Goal: Task Accomplishment & Management: Manage account settings

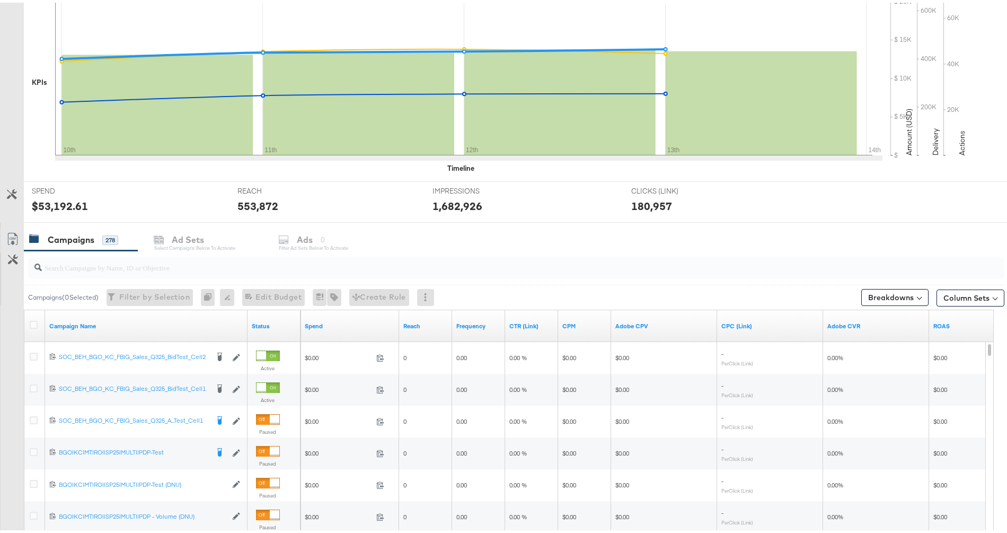
scroll to position [397, 0]
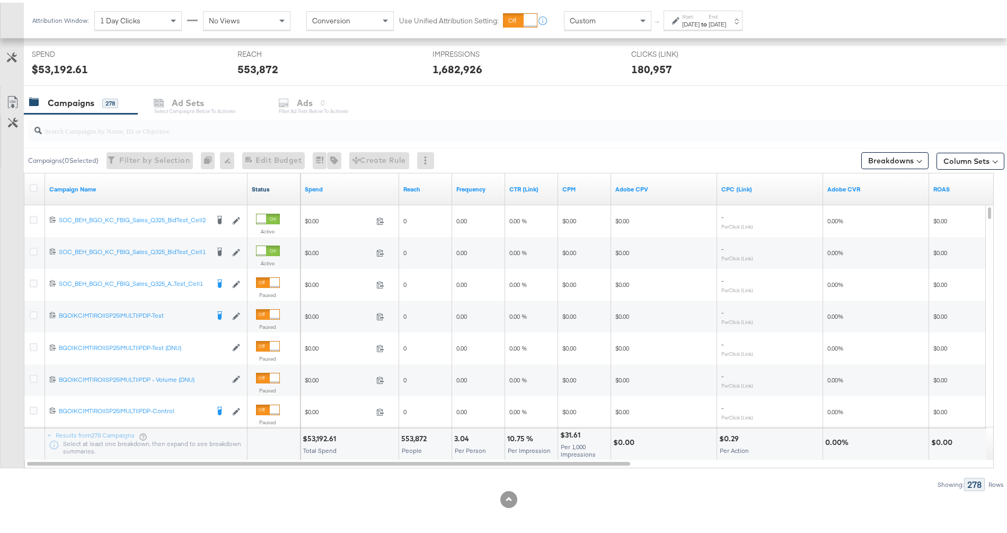
click at [262, 184] on link "Status" at bounding box center [274, 186] width 45 height 8
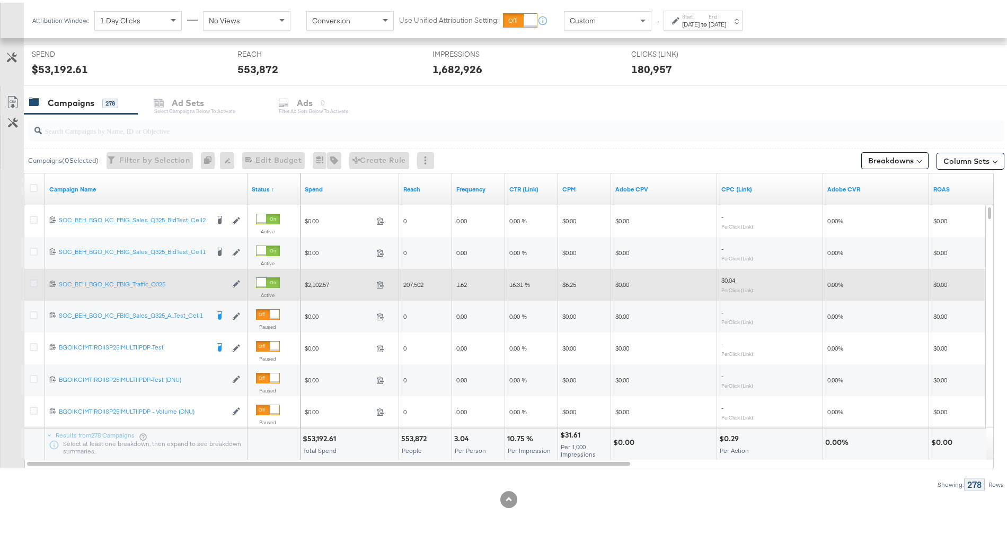
click at [33, 280] on icon at bounding box center [34, 281] width 8 height 8
click at [0, 0] on input "checkbox" at bounding box center [0, 0] width 0 height 0
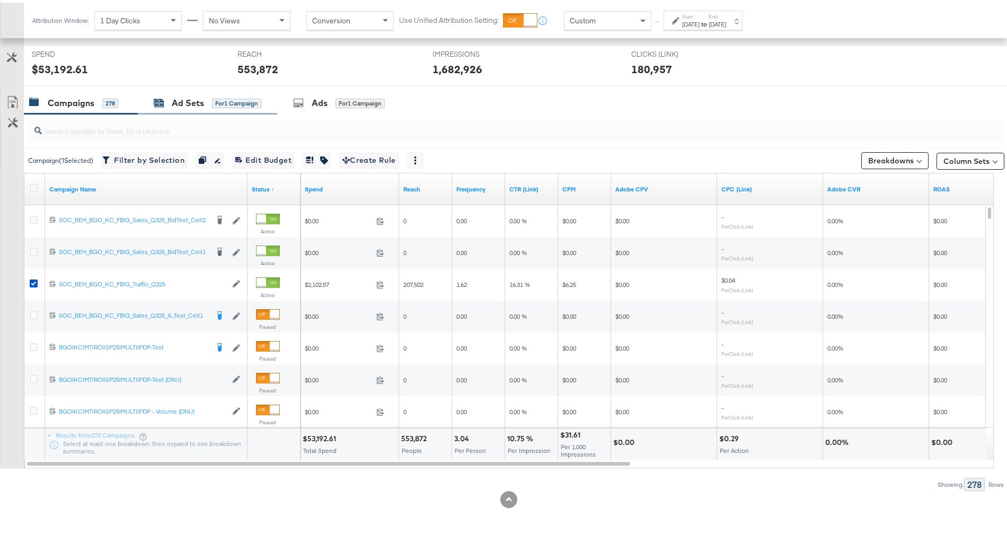
click at [190, 104] on div "Ad Sets" at bounding box center [188, 100] width 32 height 12
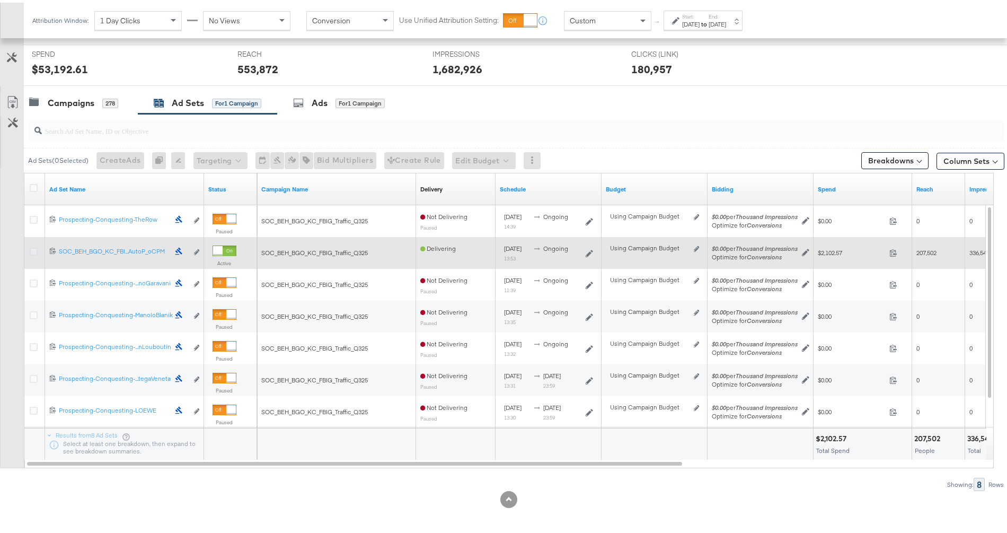
click at [30, 248] on icon at bounding box center [34, 249] width 8 height 8
click at [0, 0] on input "checkbox" at bounding box center [0, 0] width 0 height 0
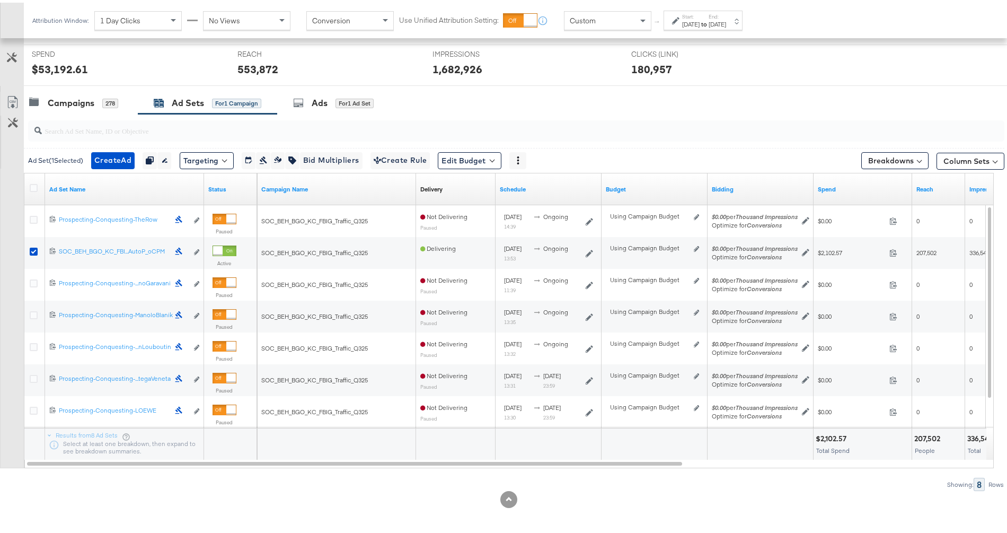
click at [321, 107] on div "Ads for 1 Ad Set" at bounding box center [339, 100] width 125 height 23
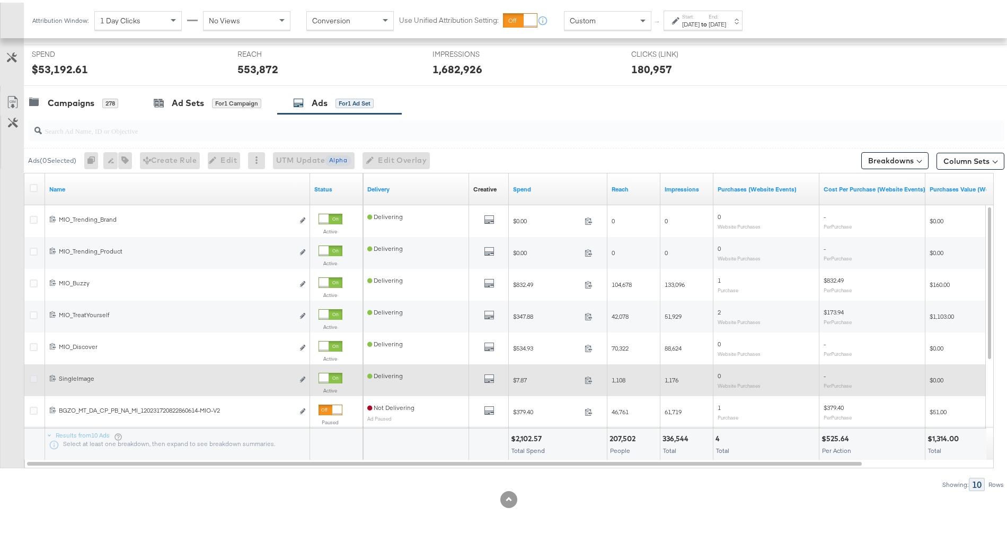
click at [36, 375] on icon at bounding box center [34, 376] width 8 height 8
click at [0, 0] on input "checkbox" at bounding box center [0, 0] width 0 height 0
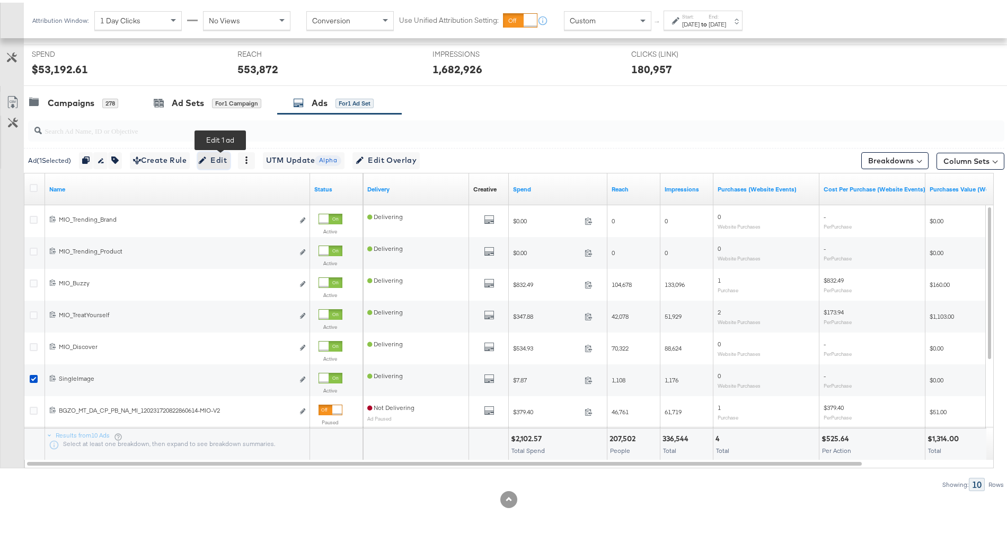
click at [225, 159] on span "Edit" at bounding box center [214, 157] width 26 height 13
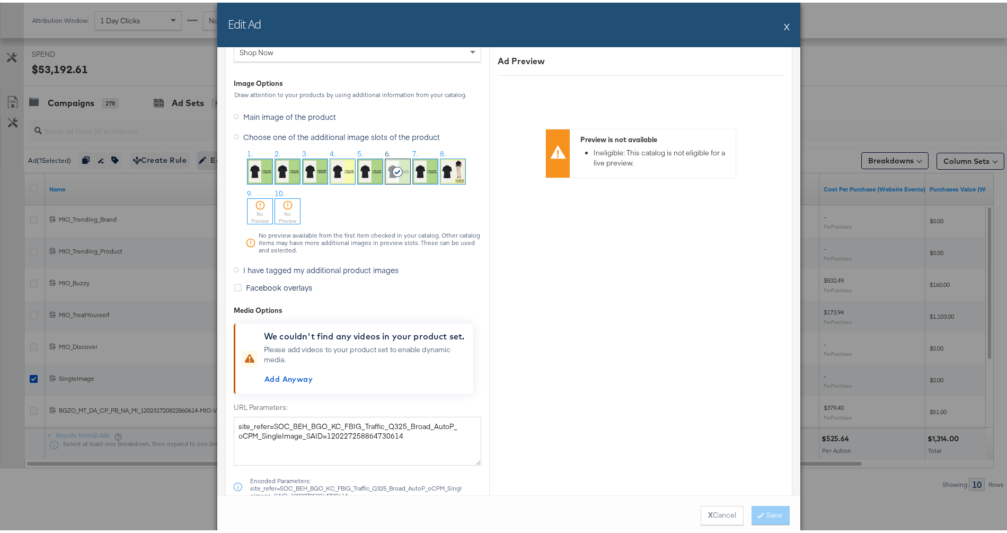
scroll to position [1065, 0]
click at [336, 171] on img at bounding box center [342, 170] width 25 height 25
click at [767, 511] on button "Save" at bounding box center [770, 512] width 38 height 19
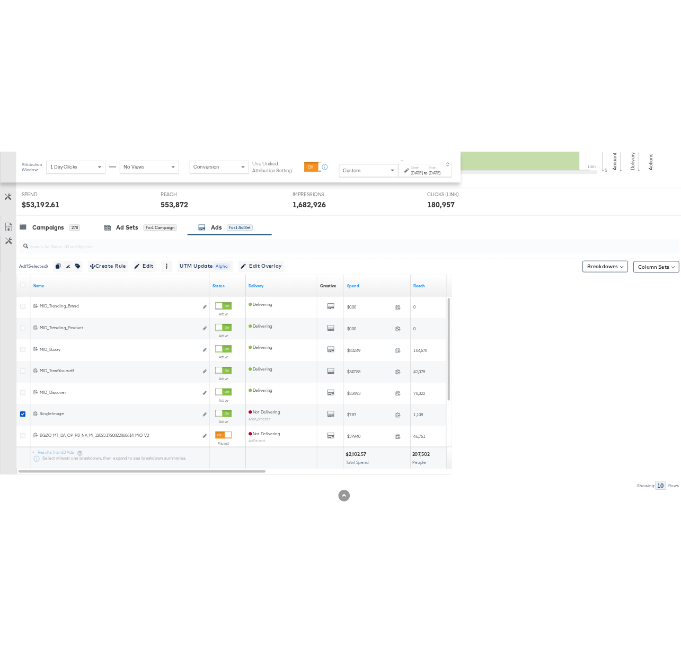
scroll to position [285, 0]
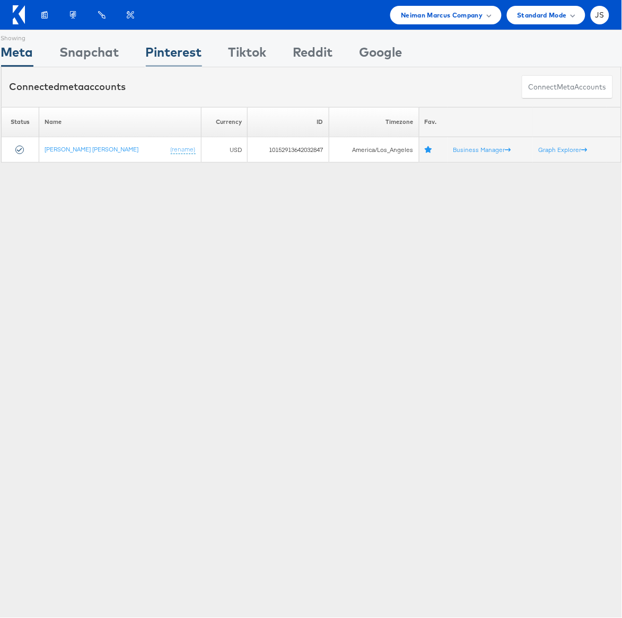
click at [185, 54] on div "Pinterest" at bounding box center [174, 55] width 56 height 24
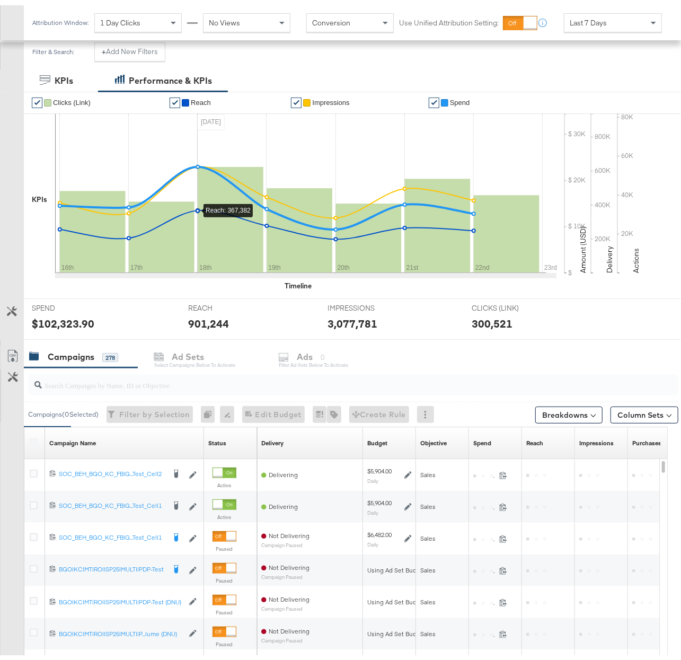
scroll to position [182, 0]
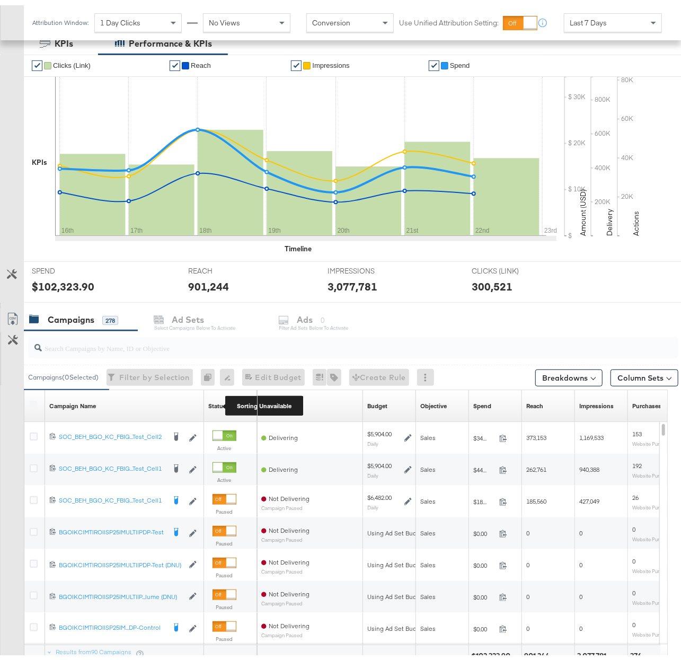
click at [223, 401] on div "Status" at bounding box center [217, 400] width 18 height 8
click at [224, 401] on link "Status" at bounding box center [230, 400] width 45 height 8
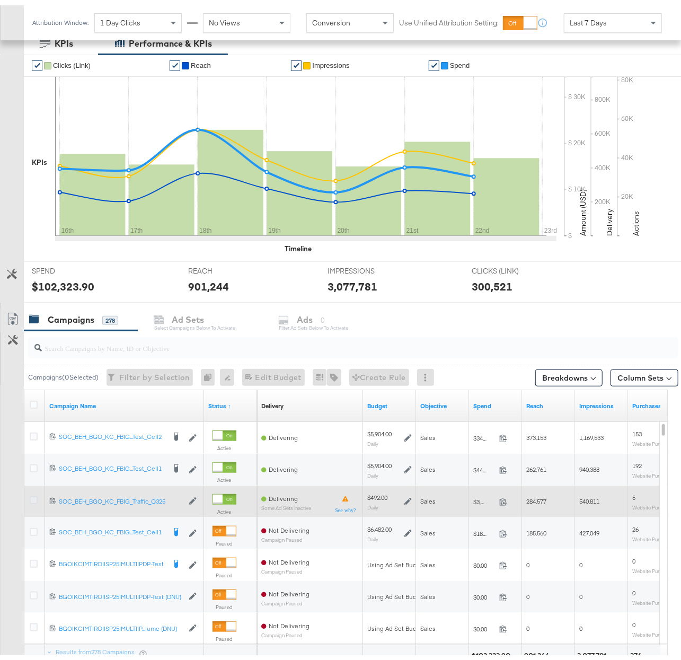
click at [33, 495] on icon at bounding box center [34, 495] width 8 height 8
click at [0, 0] on input "checkbox" at bounding box center [0, 0] width 0 height 0
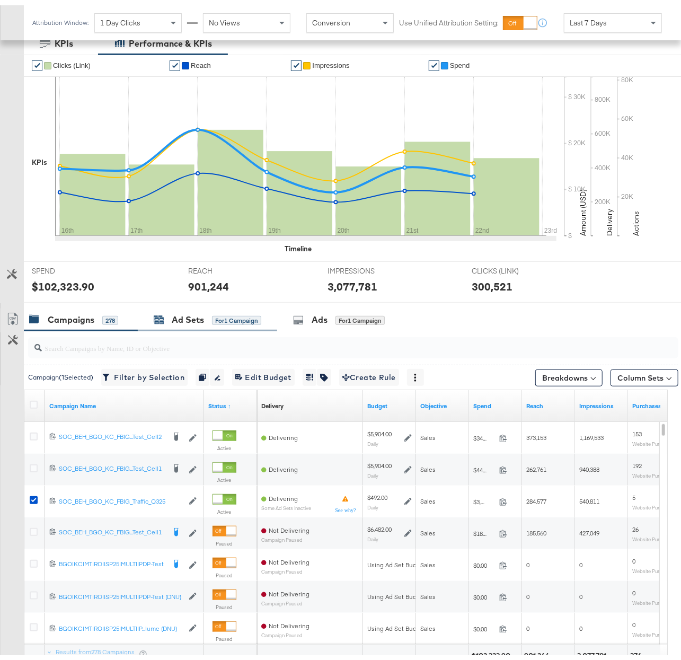
click at [203, 316] on div "Ad Sets" at bounding box center [188, 314] width 32 height 12
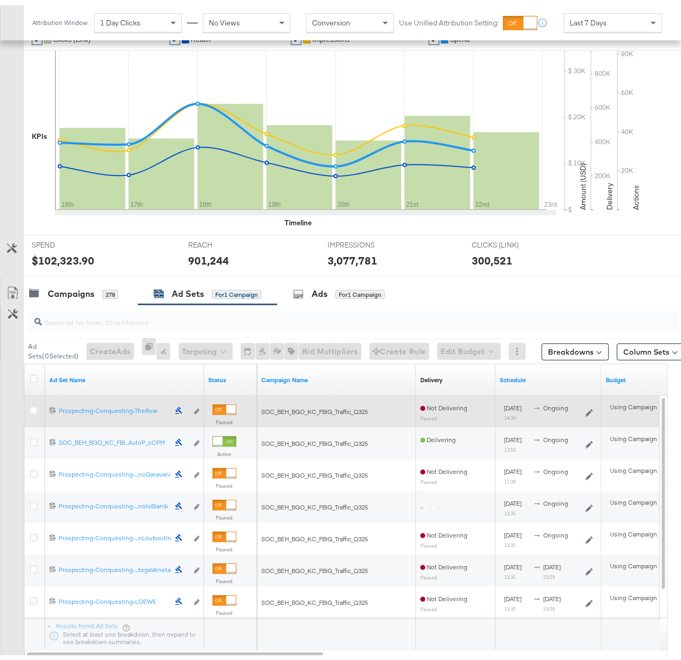
scroll to position [211, 0]
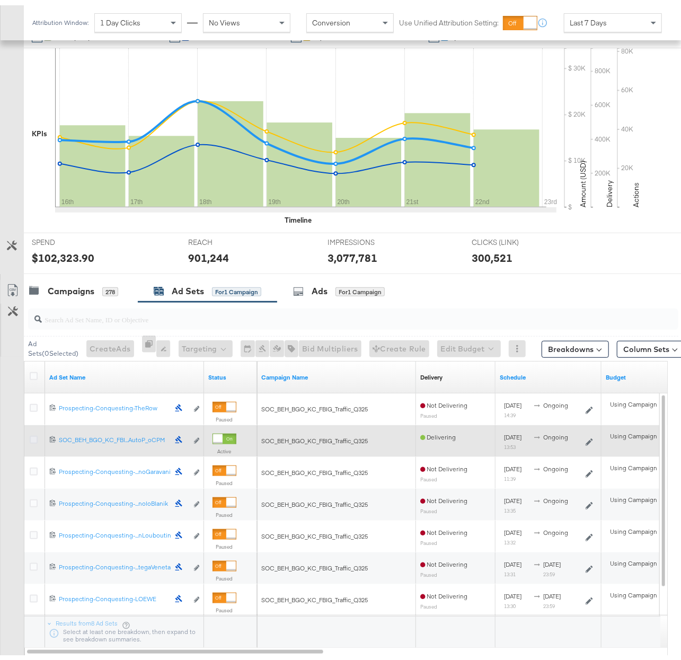
click at [36, 437] on icon at bounding box center [34, 434] width 8 height 8
click at [0, 0] on input "checkbox" at bounding box center [0, 0] width 0 height 0
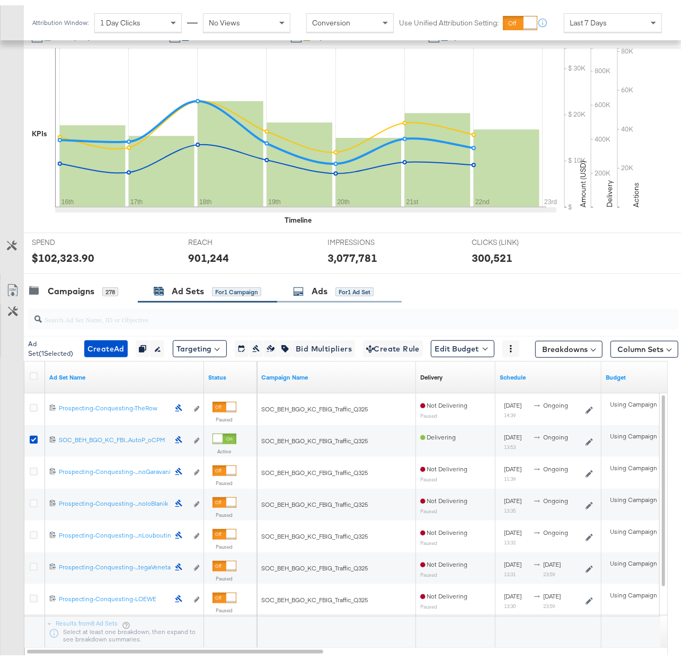
click at [320, 286] on div "Ads" at bounding box center [320, 286] width 16 height 12
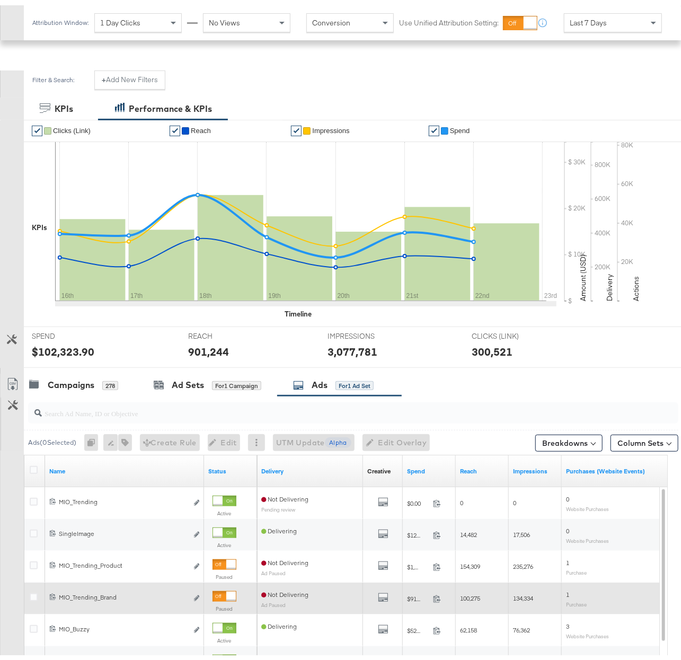
scroll to position [273, 0]
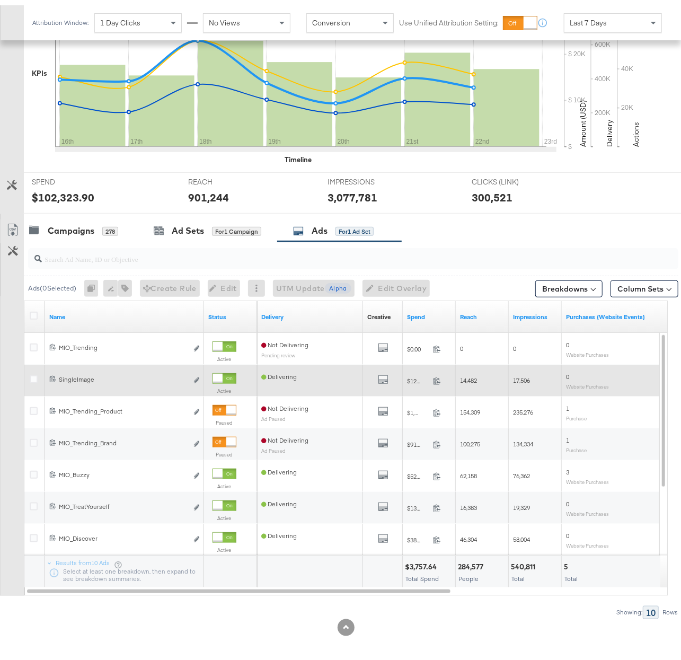
click at [36, 373] on icon at bounding box center [34, 374] width 8 height 8
click at [0, 0] on input "checkbox" at bounding box center [0, 0] width 0 height 0
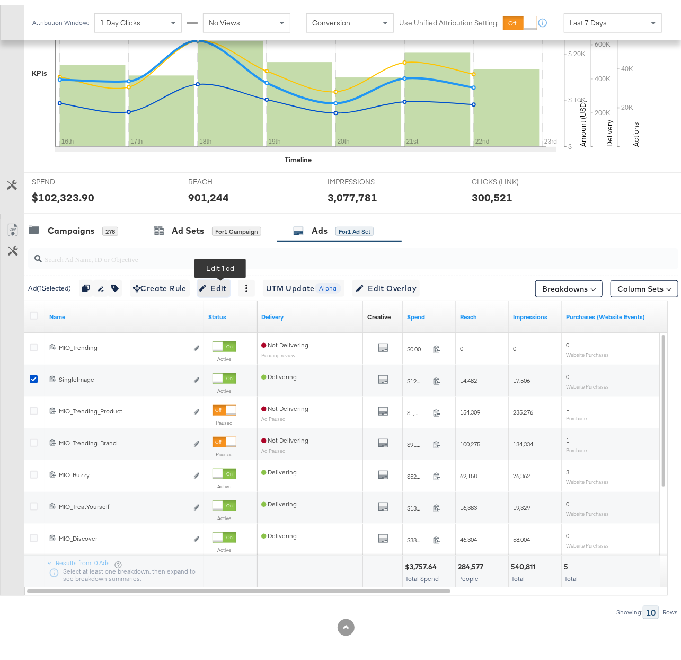
click at [227, 279] on span "Edit" at bounding box center [214, 283] width 26 height 13
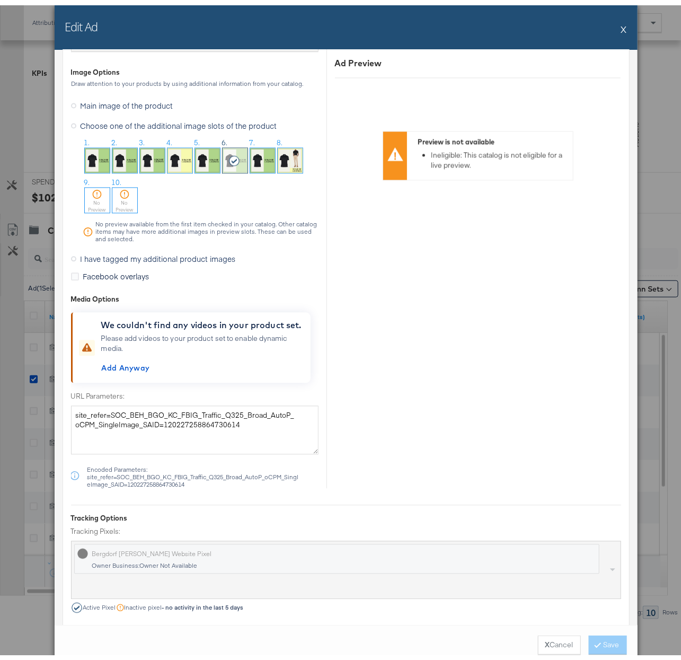
scroll to position [1077, 0]
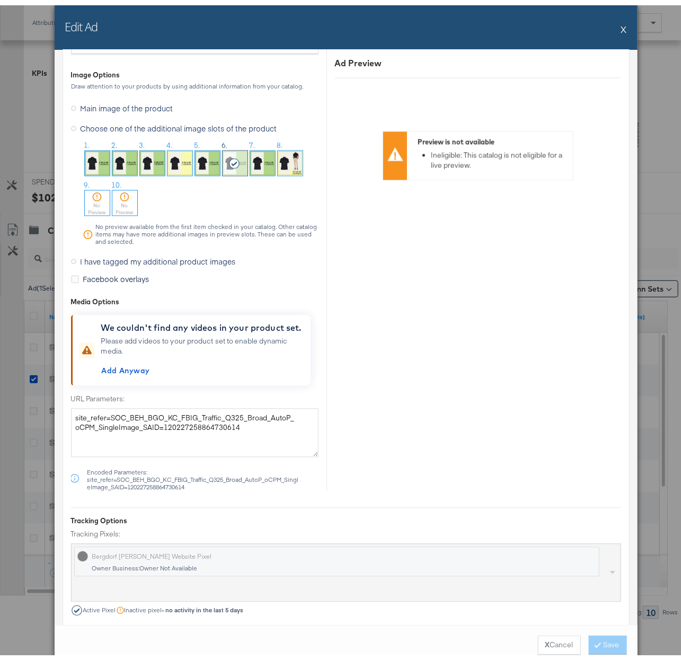
click at [175, 167] on img at bounding box center [179, 157] width 25 height 25
click at [608, 640] on button "Save" at bounding box center [608, 639] width 38 height 19
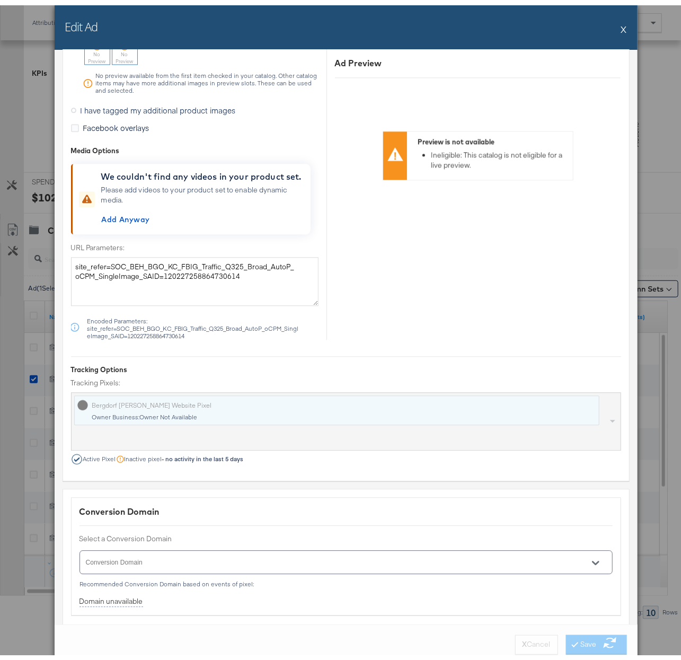
scroll to position [1296, 0]
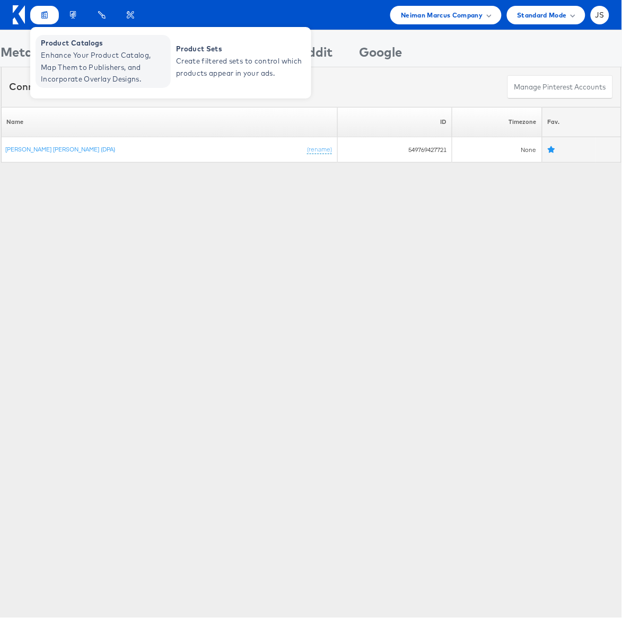
click at [60, 59] on span "Enhance Your Product Catalog, Map Them to Publishers, and Incorporate Overlay D…" at bounding box center [104, 67] width 127 height 36
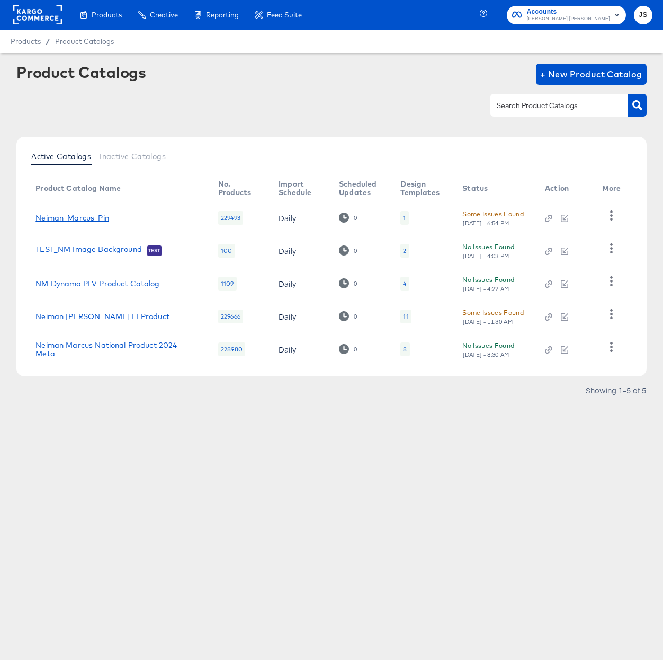
click at [86, 217] on link "Neiman_Marcus_Pin" at bounding box center [73, 218] width 74 height 8
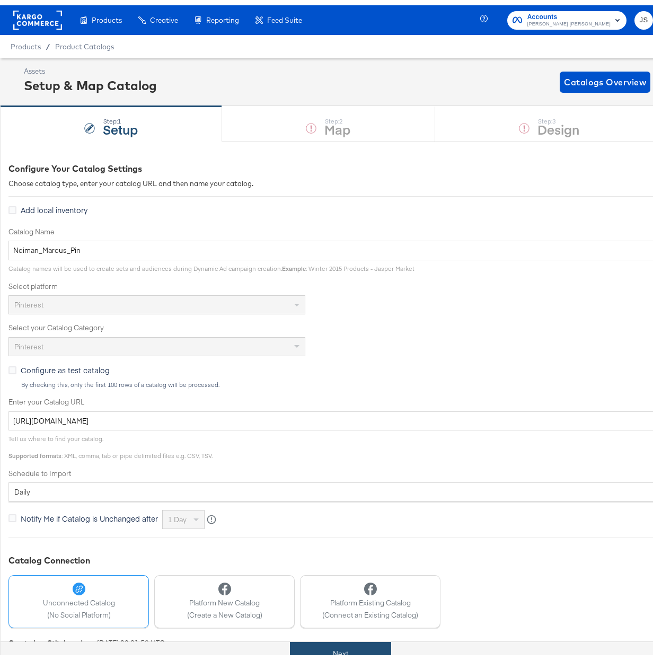
click at [330, 652] on button "Next" at bounding box center [340, 648] width 101 height 24
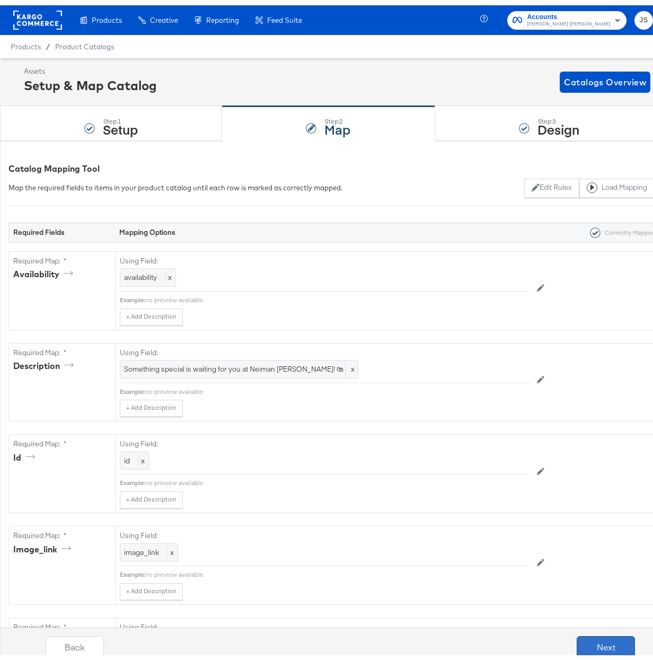
click at [605, 638] on button "Next" at bounding box center [606, 641] width 58 height 21
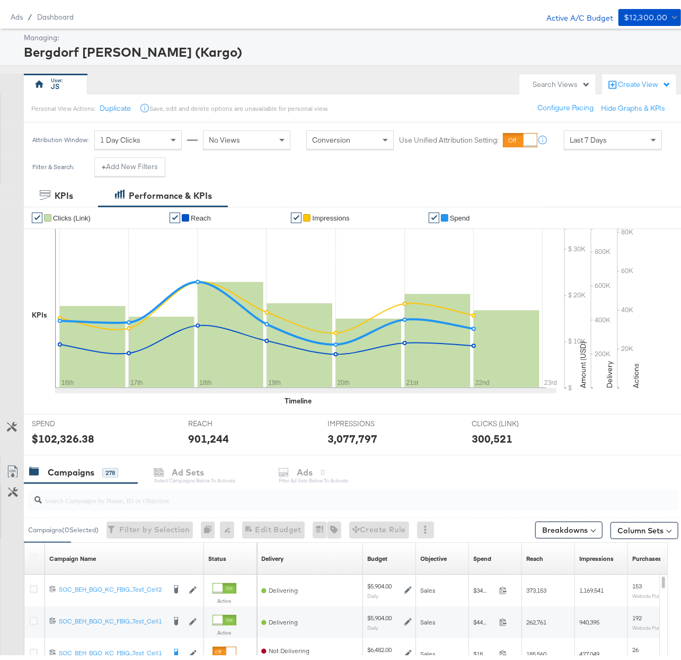
scroll to position [88, 0]
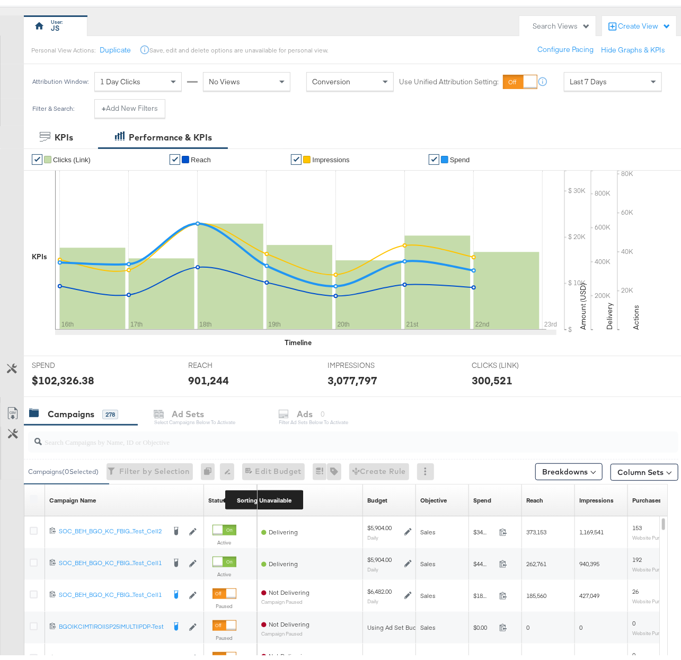
click at [214, 494] on div "Status" at bounding box center [217, 495] width 18 height 8
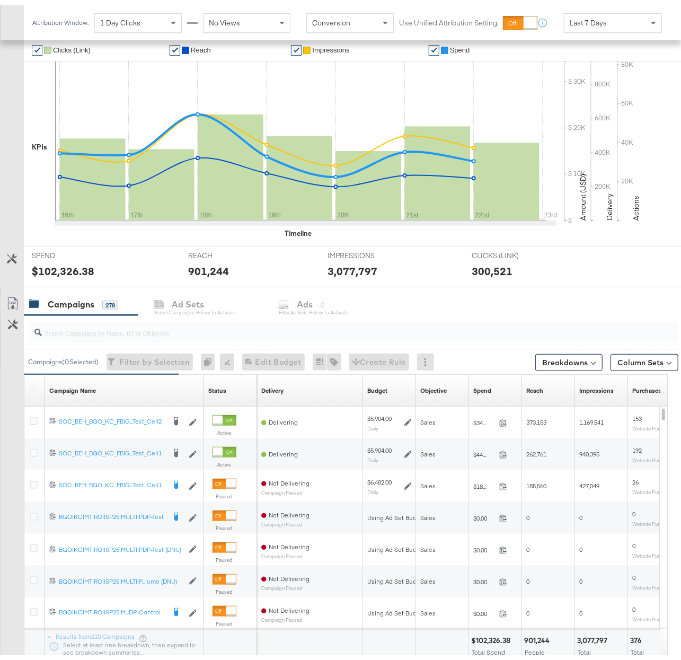
scroll to position [200, 0]
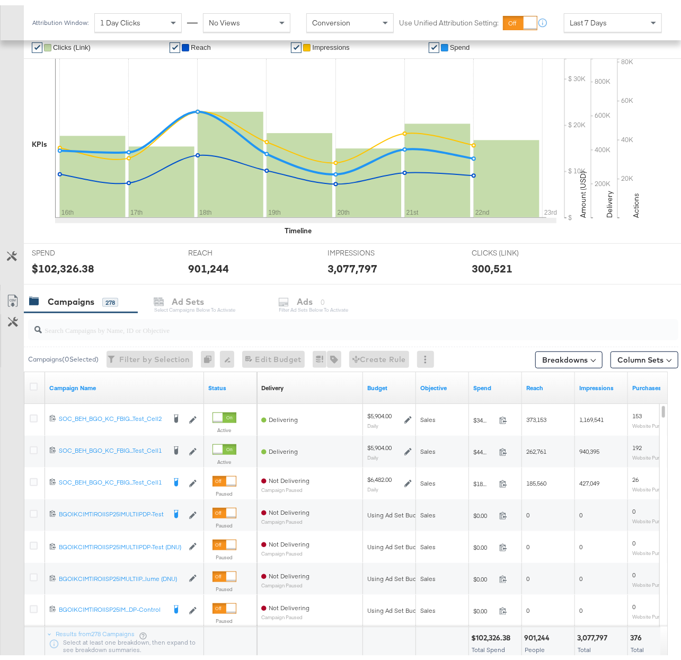
click at [215, 387] on link "Status" at bounding box center [230, 382] width 45 height 8
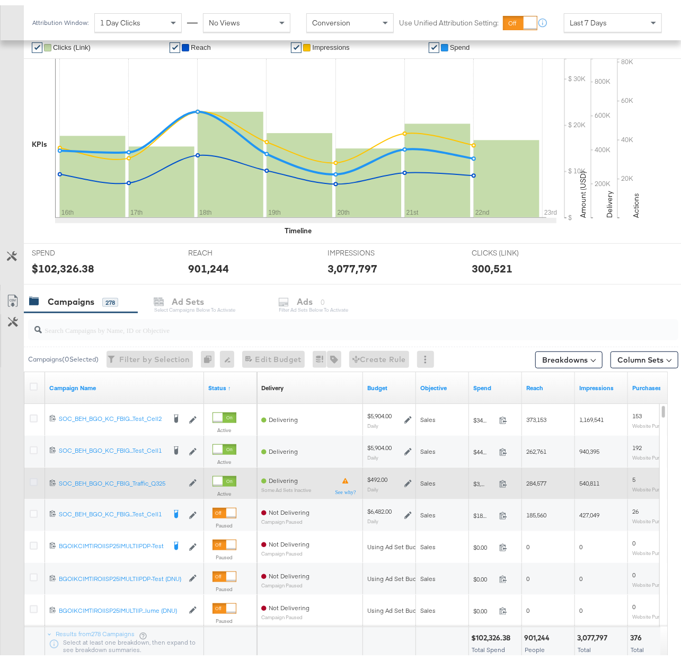
click at [35, 479] on icon at bounding box center [34, 477] width 8 height 8
click at [0, 0] on input "checkbox" at bounding box center [0, 0] width 0 height 0
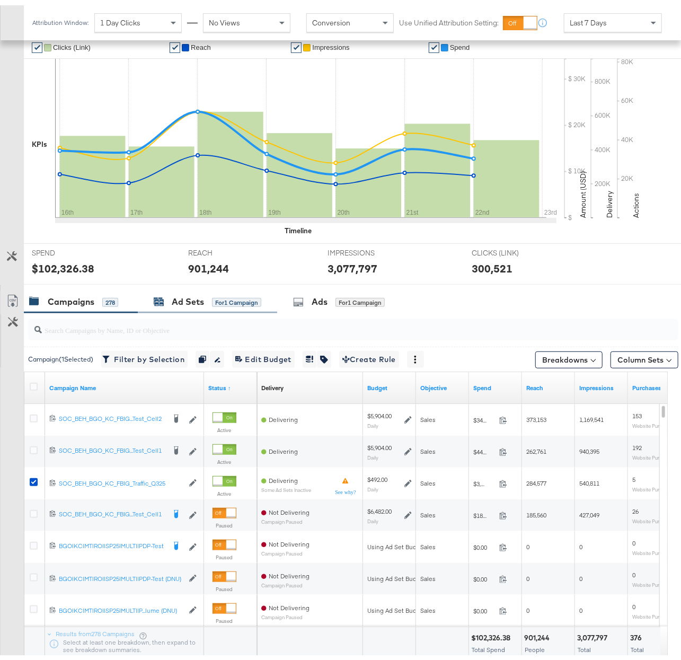
click at [186, 302] on div "Ad Sets" at bounding box center [188, 296] width 32 height 12
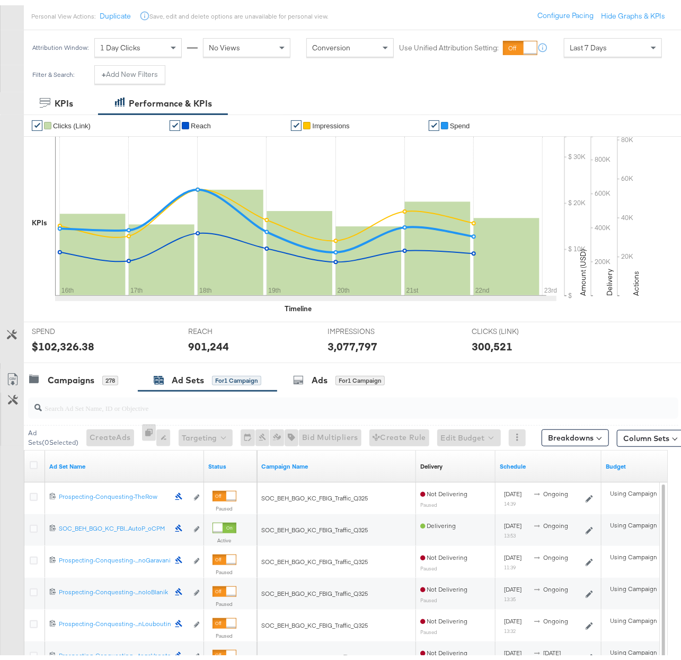
scroll to position [135, 0]
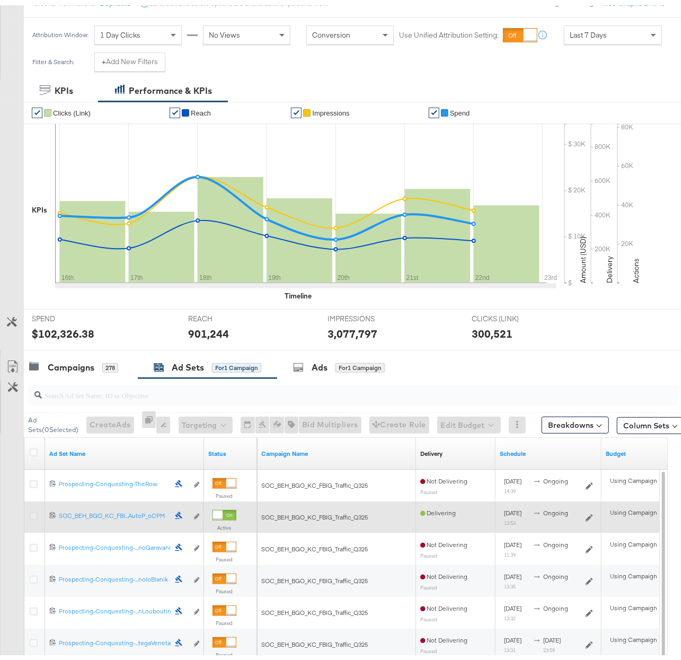
click at [35, 513] on icon at bounding box center [34, 511] width 8 height 8
click at [0, 0] on input "checkbox" at bounding box center [0, 0] width 0 height 0
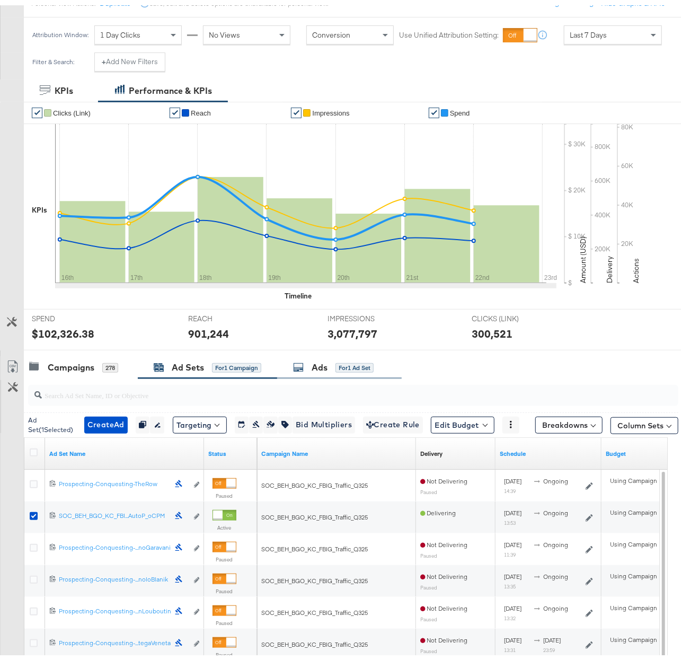
click at [347, 362] on div "for 1 Ad Set" at bounding box center [354, 363] width 38 height 10
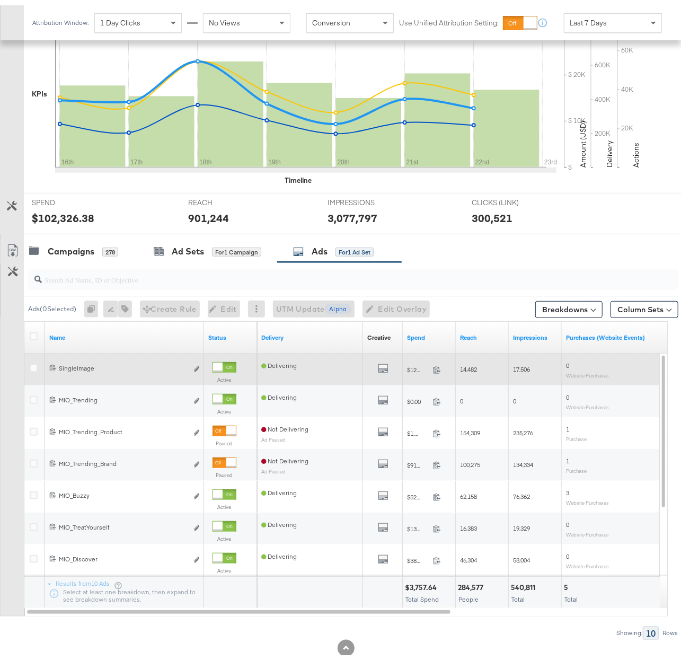
scroll to position [273, 0]
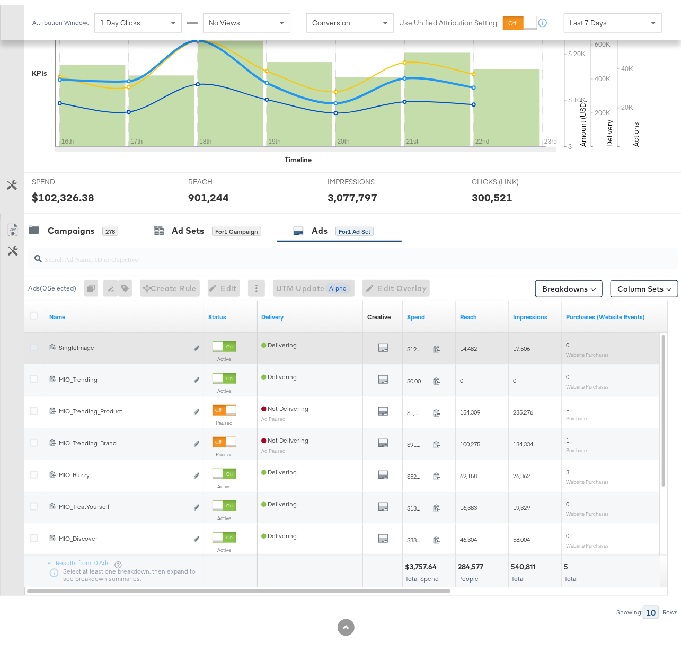
click at [33, 343] on icon at bounding box center [34, 342] width 8 height 8
click at [0, 0] on input "checkbox" at bounding box center [0, 0] width 0 height 0
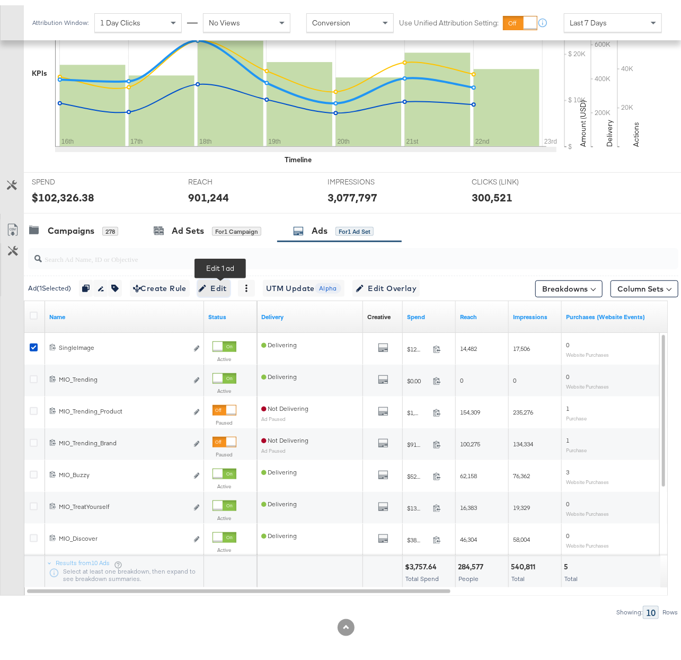
click at [218, 284] on span "Edit" at bounding box center [214, 283] width 26 height 13
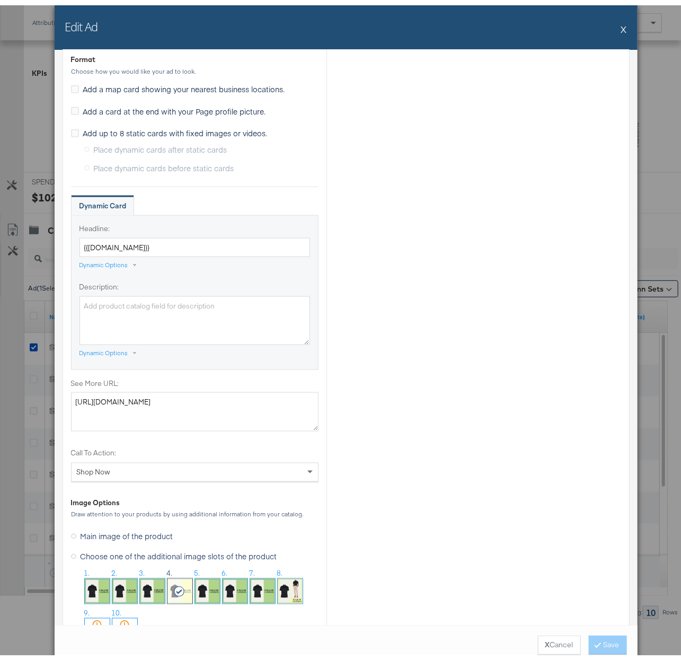
scroll to position [1048, 0]
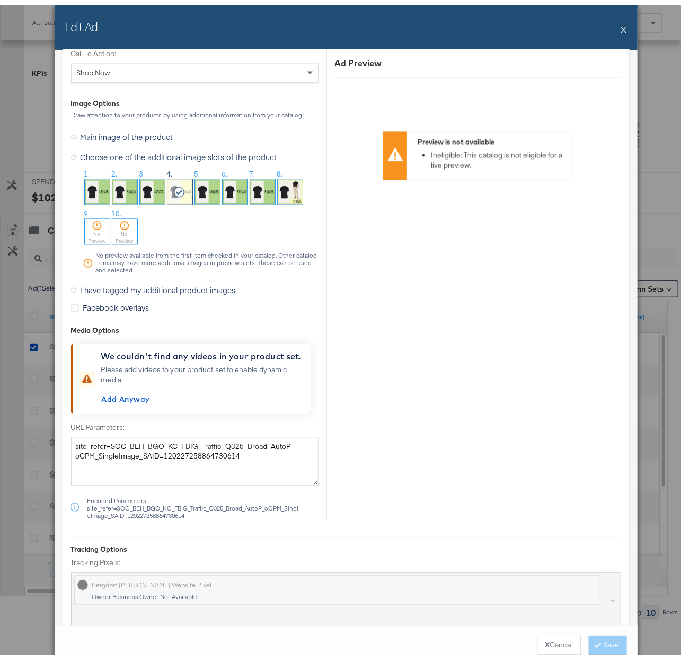
click at [622, 25] on div "Edit Ad X" at bounding box center [346, 22] width 583 height 45
click at [621, 24] on button "X" at bounding box center [624, 23] width 6 height 21
